Goal: Task Accomplishment & Management: Use online tool/utility

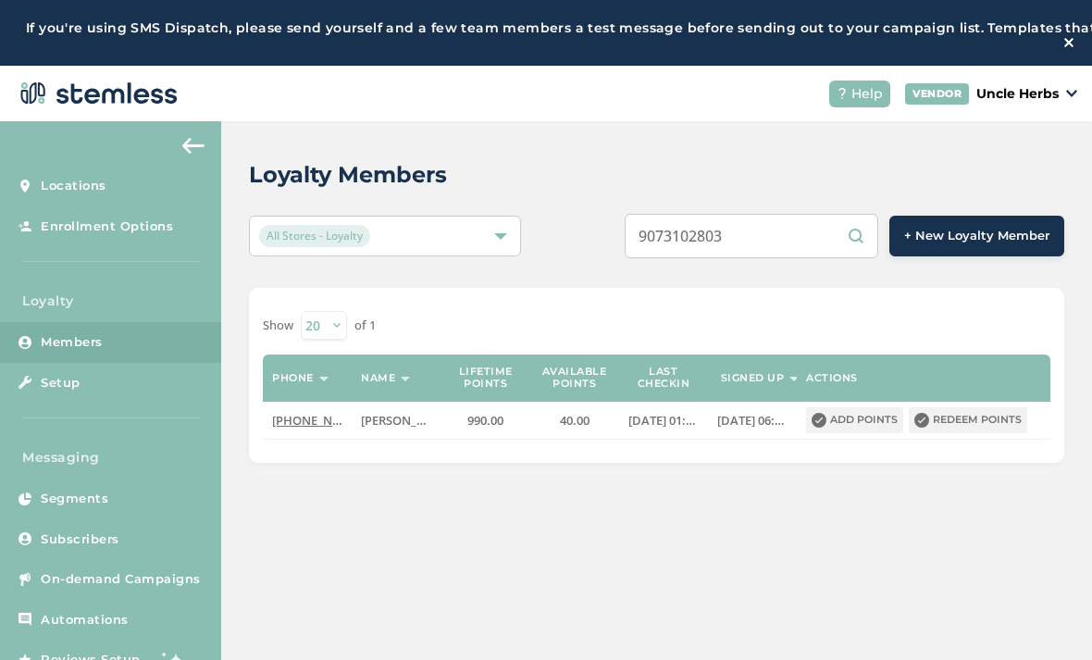
click at [827, 234] on input "9073102803" at bounding box center [752, 236] width 254 height 44
click at [798, 243] on input "9074448558" at bounding box center [752, 236] width 254 height 44
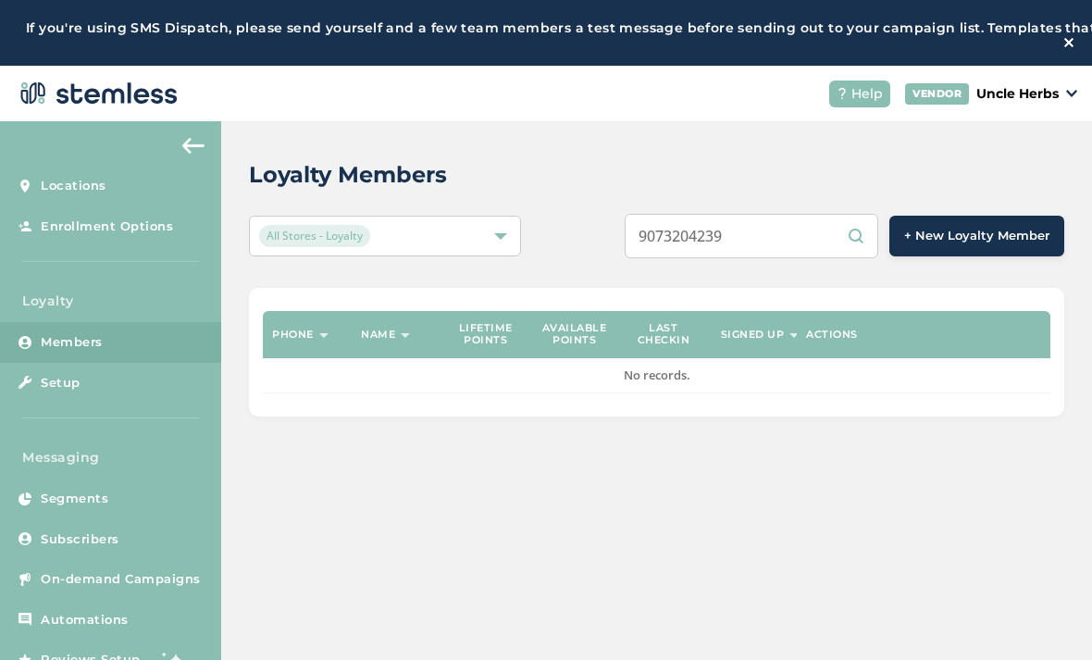
click at [739, 223] on input "9073204239" at bounding box center [752, 236] width 254 height 44
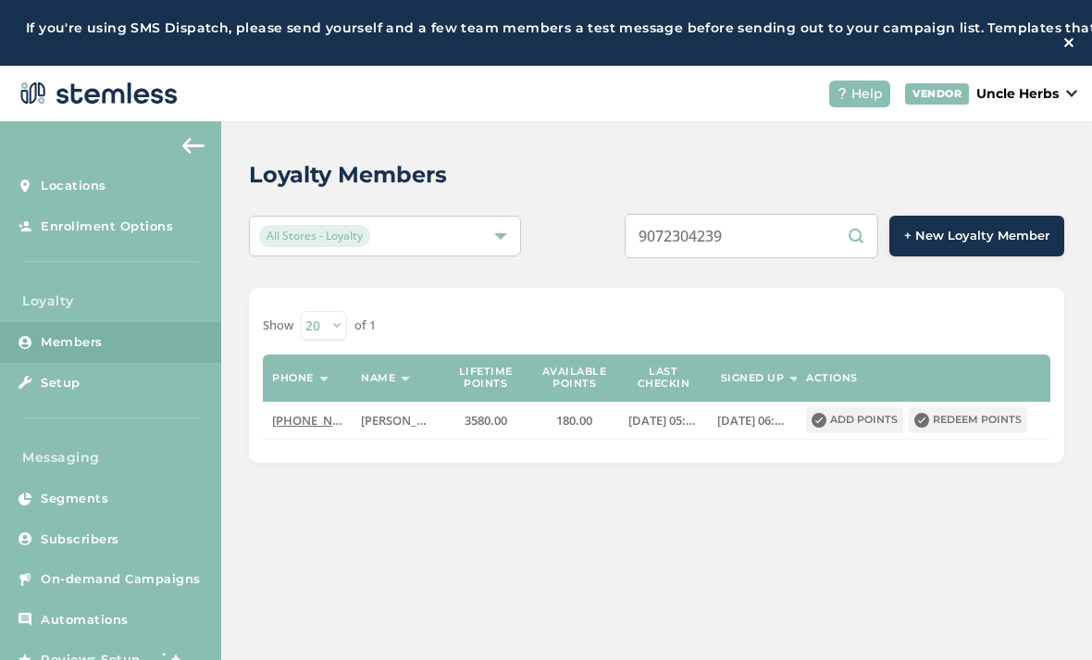
click at [806, 241] on input "9072304239" at bounding box center [752, 236] width 254 height 44
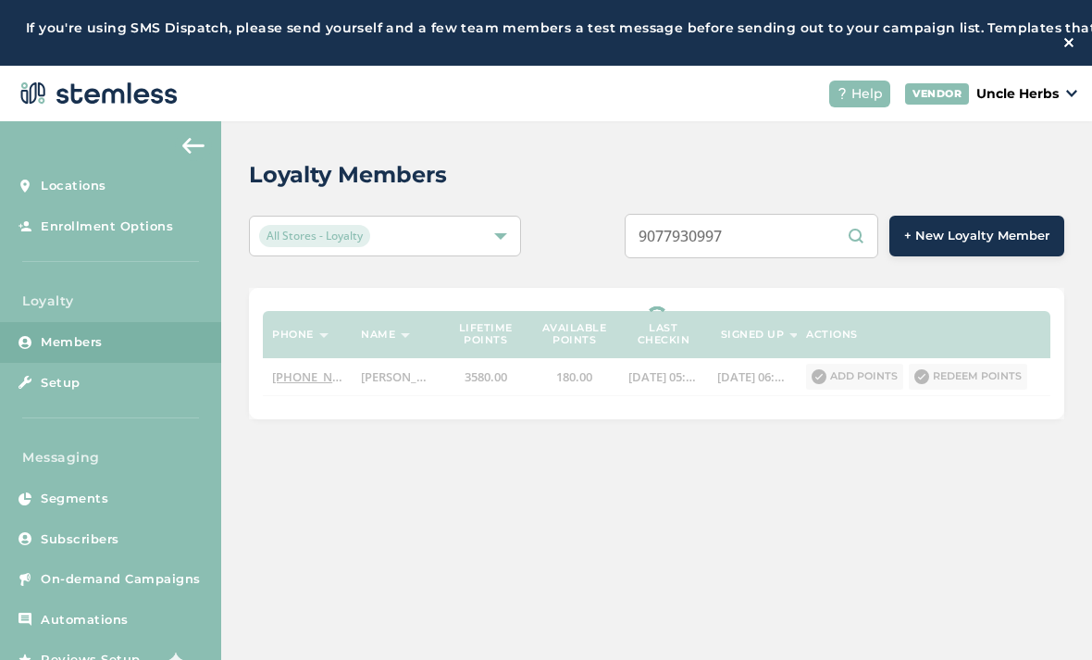
click at [823, 234] on input "9077930997" at bounding box center [752, 236] width 254 height 44
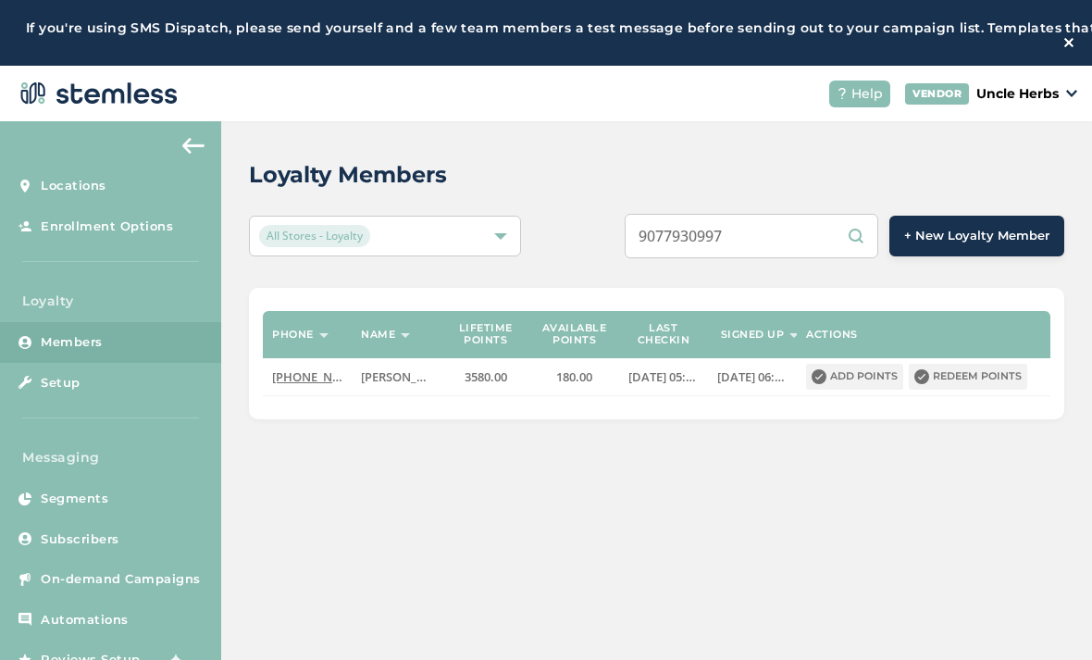
click at [833, 229] on input "9077930997" at bounding box center [752, 236] width 254 height 44
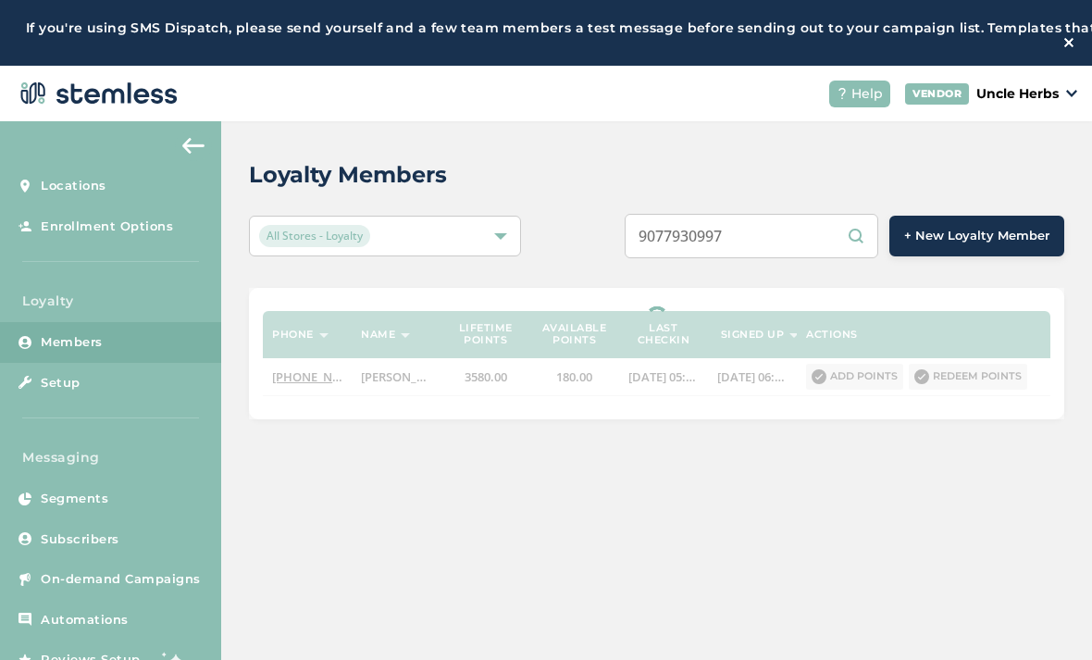
click at [823, 234] on input "9077930997" at bounding box center [752, 236] width 254 height 44
click at [806, 249] on input "9077930997" at bounding box center [752, 236] width 254 height 44
click at [792, 244] on input "9077930997" at bounding box center [752, 236] width 254 height 44
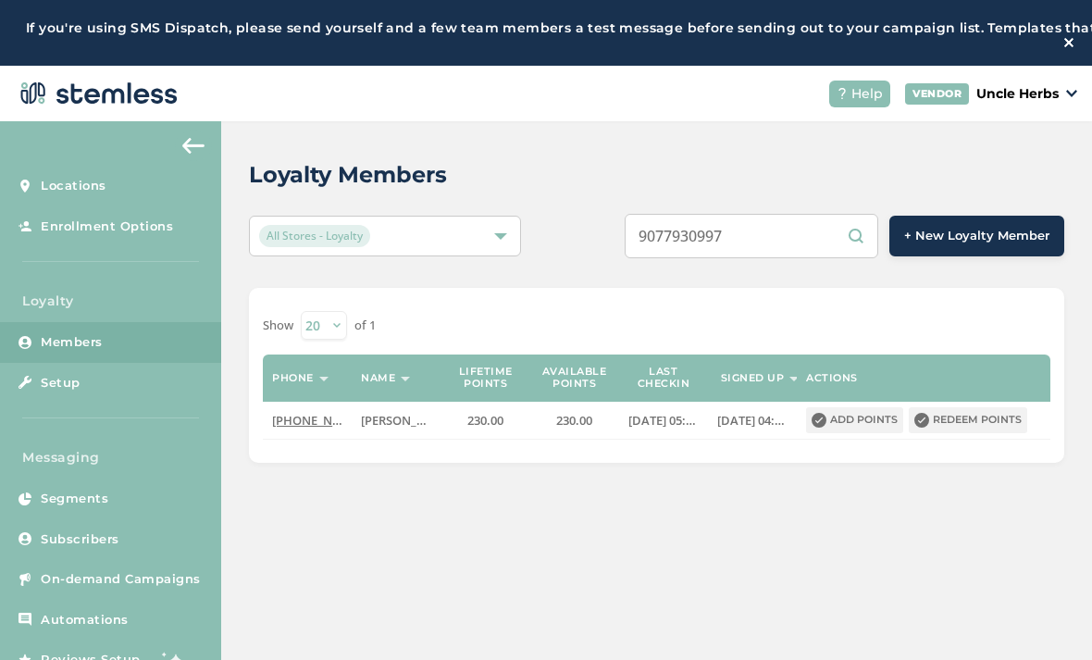
type input "9077930997"
click at [989, 420] on button "Redeem points" at bounding box center [968, 420] width 118 height 26
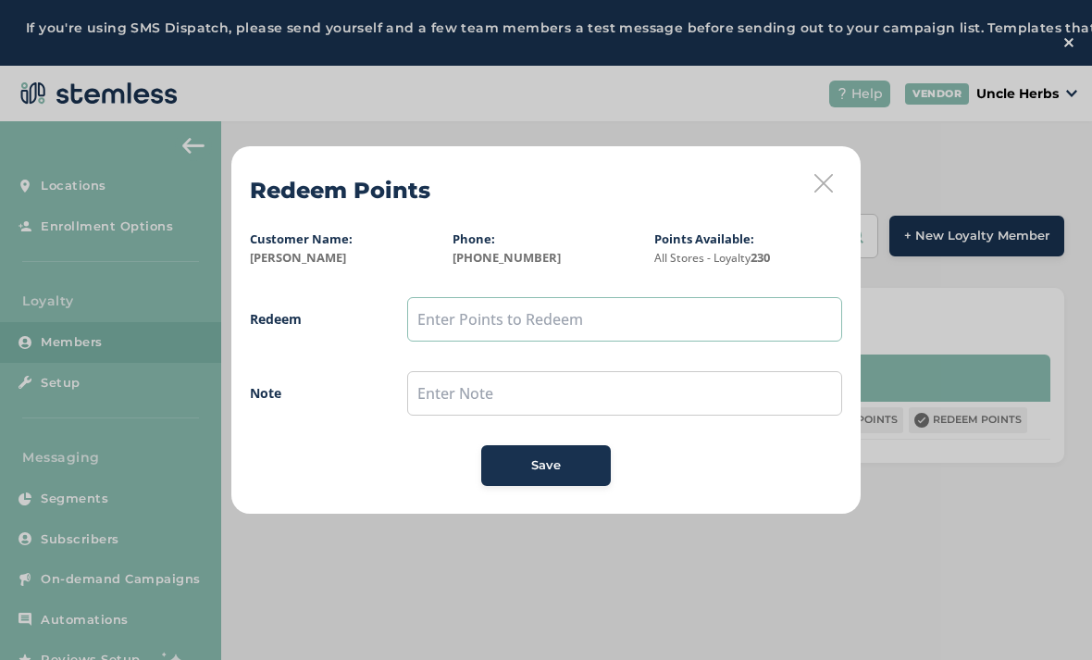
click at [469, 324] on input "text" at bounding box center [624, 319] width 435 height 44
type input "150"
click at [586, 463] on div "Save" at bounding box center [546, 465] width 100 height 19
